Goal: Find specific page/section: Find specific page/section

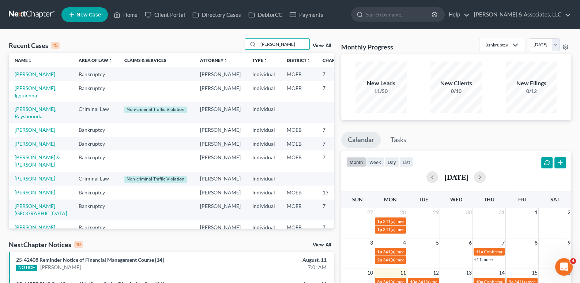
drag, startPoint x: 286, startPoint y: 49, endPoint x: 223, endPoint y: 42, distance: 63.6
click at [223, 42] on div "Recent Cases 15 [PERSON_NAME] View All" at bounding box center [171, 45] width 325 height 14
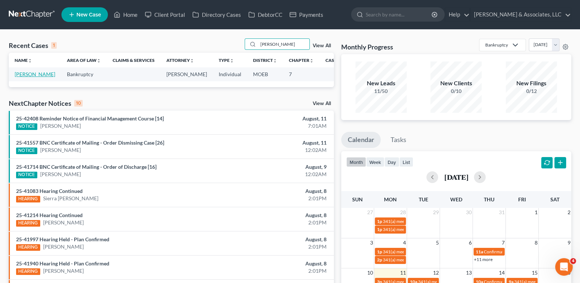
type input "[PERSON_NAME]"
click at [25, 77] on link "[PERSON_NAME]" at bounding box center [35, 74] width 41 height 6
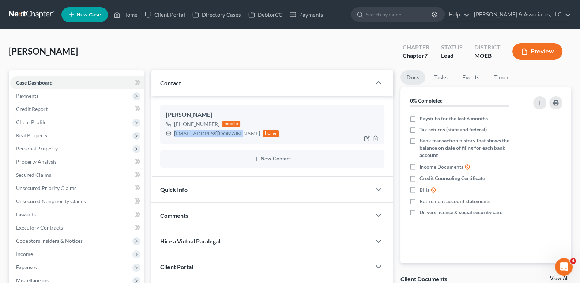
drag, startPoint x: 232, startPoint y: 134, endPoint x: 173, endPoint y: 135, distance: 58.9
click at [173, 135] on div "[EMAIL_ADDRESS][DOMAIN_NAME] home" at bounding box center [222, 134] width 113 height 10
copy div "[EMAIL_ADDRESS][DOMAIN_NAME]"
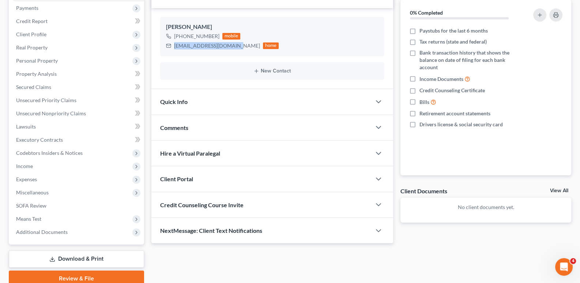
scroll to position [110, 0]
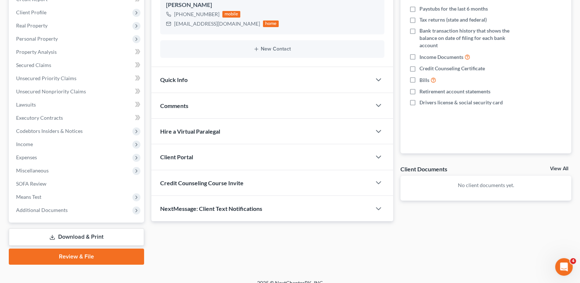
click at [189, 158] on span "Client Portal" at bounding box center [176, 156] width 33 height 7
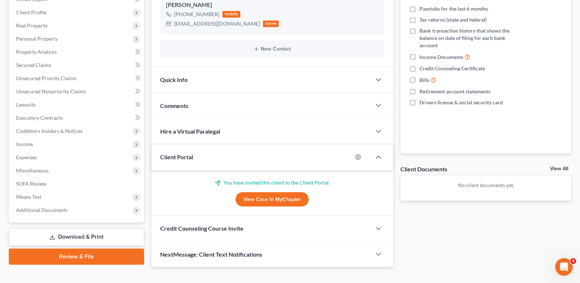
click at [189, 158] on span "Client Portal" at bounding box center [176, 156] width 33 height 7
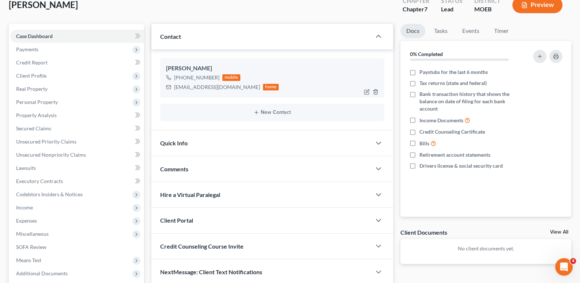
scroll to position [0, 0]
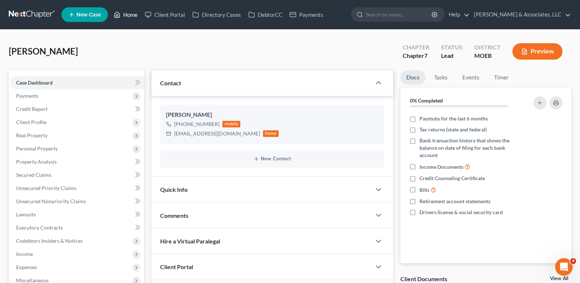
click at [125, 12] on link "Home" at bounding box center [125, 14] width 31 height 13
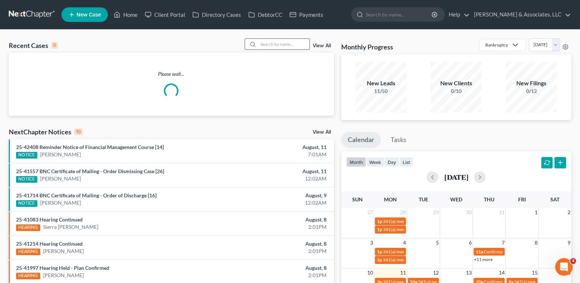
click at [292, 44] on input "search" at bounding box center [283, 44] width 51 height 11
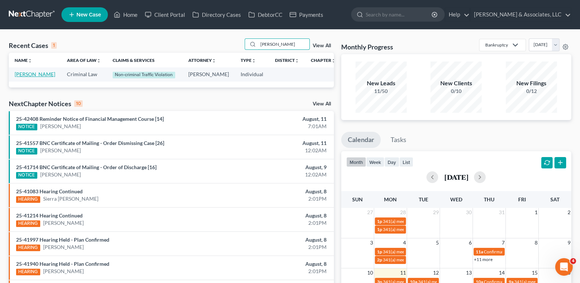
type input "[PERSON_NAME]"
click at [17, 77] on link "[PERSON_NAME]" at bounding box center [35, 74] width 41 height 6
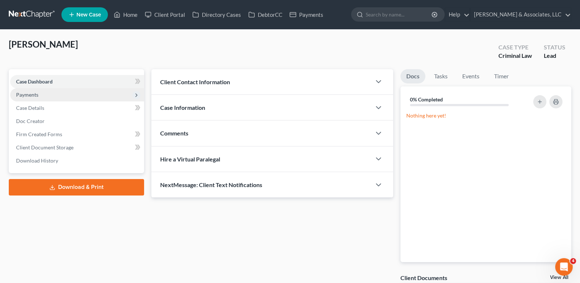
click at [26, 91] on span "Payments" at bounding box center [27, 94] width 22 height 6
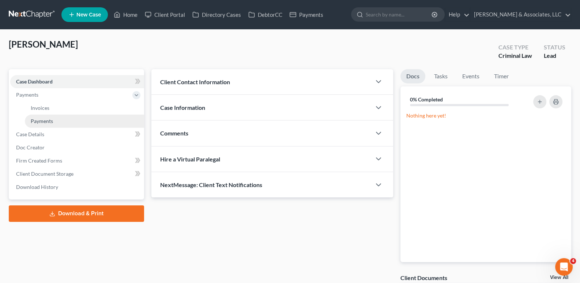
click at [37, 119] on span "Payments" at bounding box center [42, 121] width 22 height 6
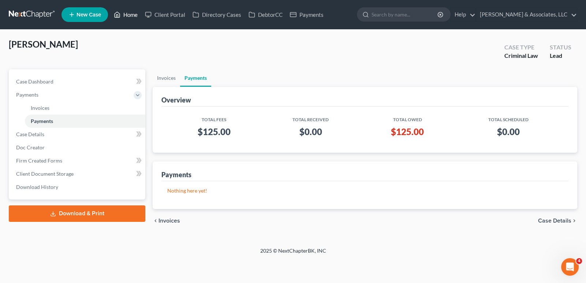
click at [130, 14] on link "Home" at bounding box center [125, 14] width 31 height 13
